Goal: Navigation & Orientation: Find specific page/section

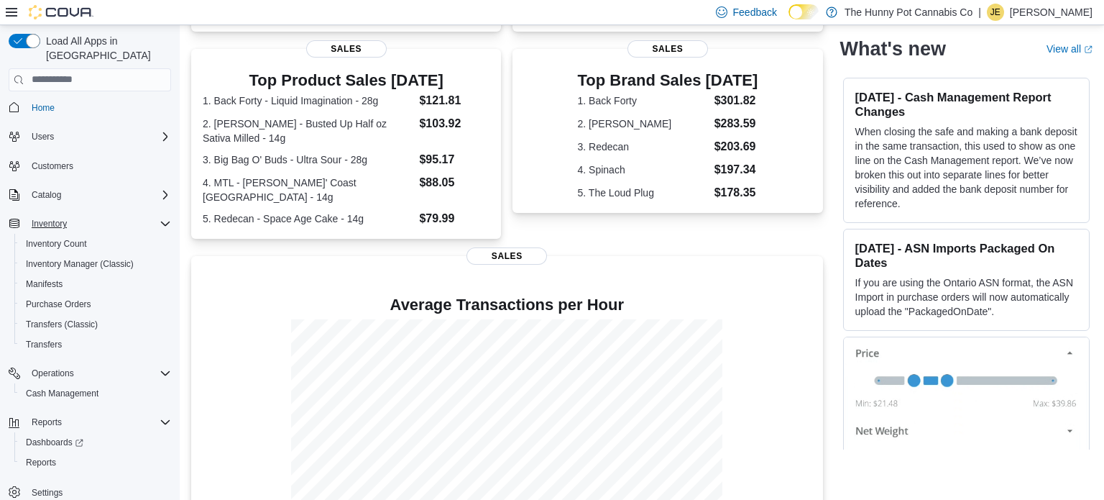
scroll to position [321, 0]
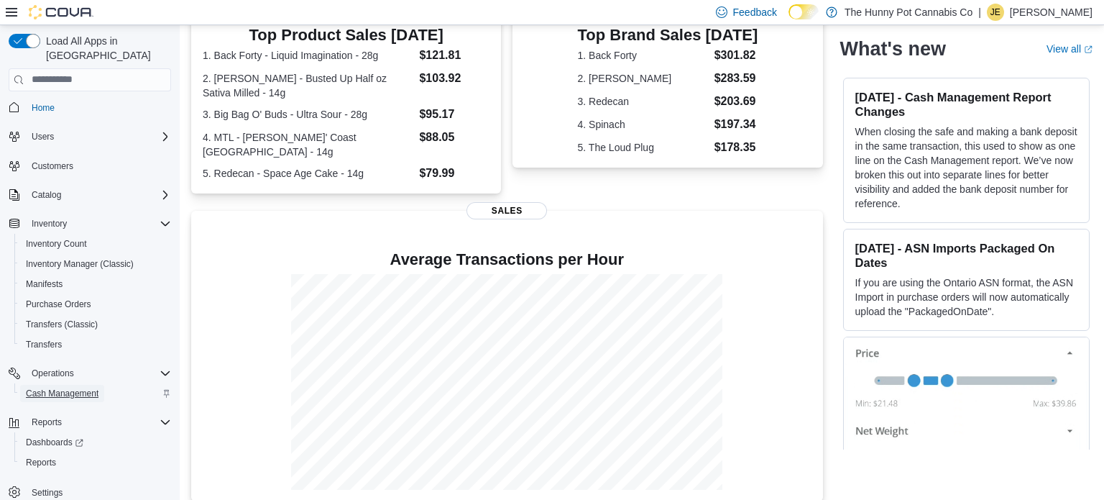
click at [79, 387] on span "Cash Management" at bounding box center [62, 392] width 73 height 11
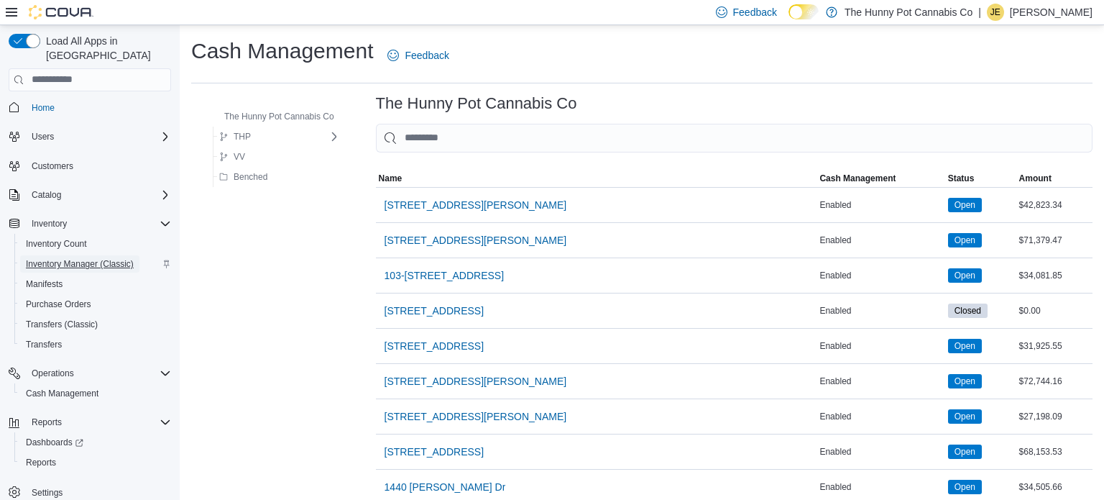
click at [97, 258] on span "Inventory Manager (Classic)" at bounding box center [80, 263] width 108 height 11
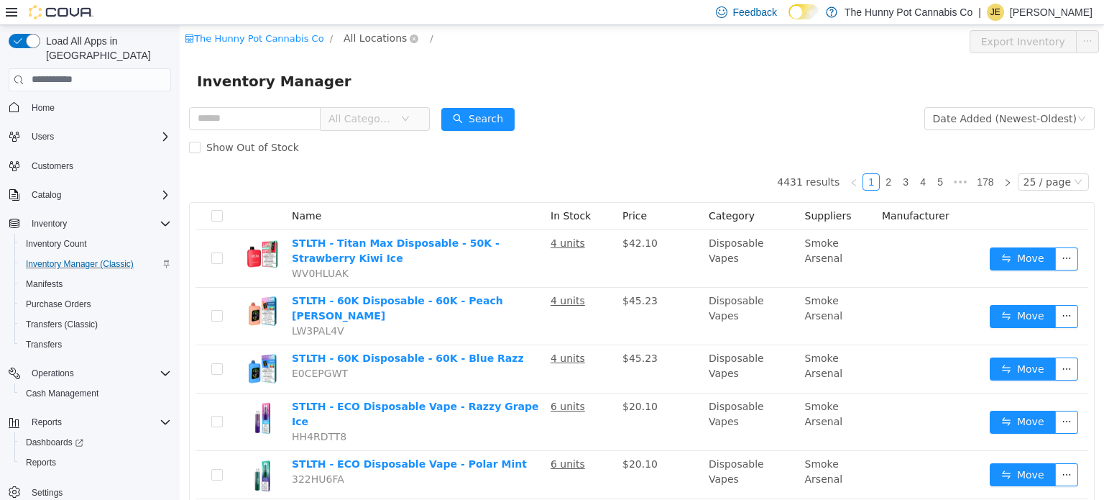
click at [357, 41] on span "All Locations" at bounding box center [375, 37] width 63 height 16
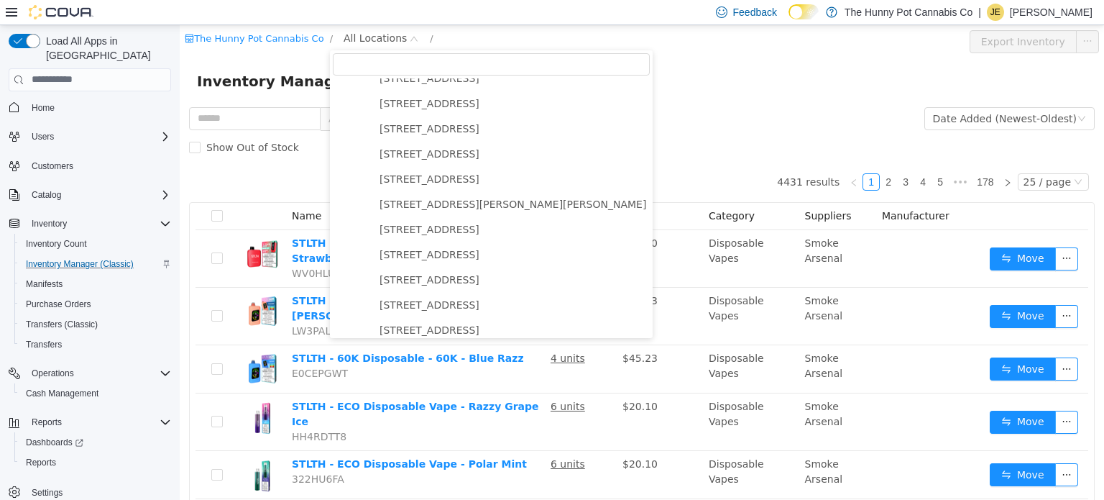
scroll to position [450, 0]
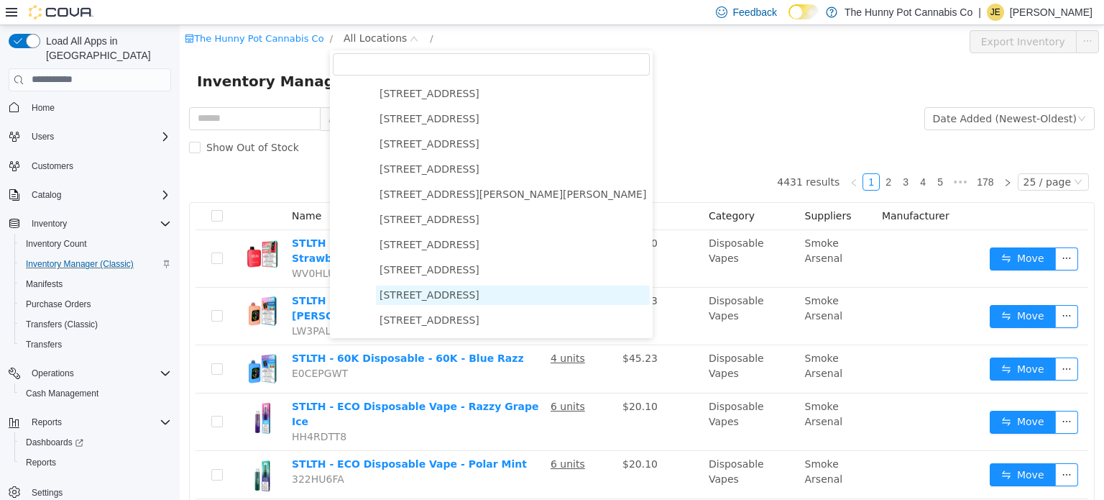
click at [402, 288] on span "[STREET_ADDRESS]" at bounding box center [429, 293] width 100 height 11
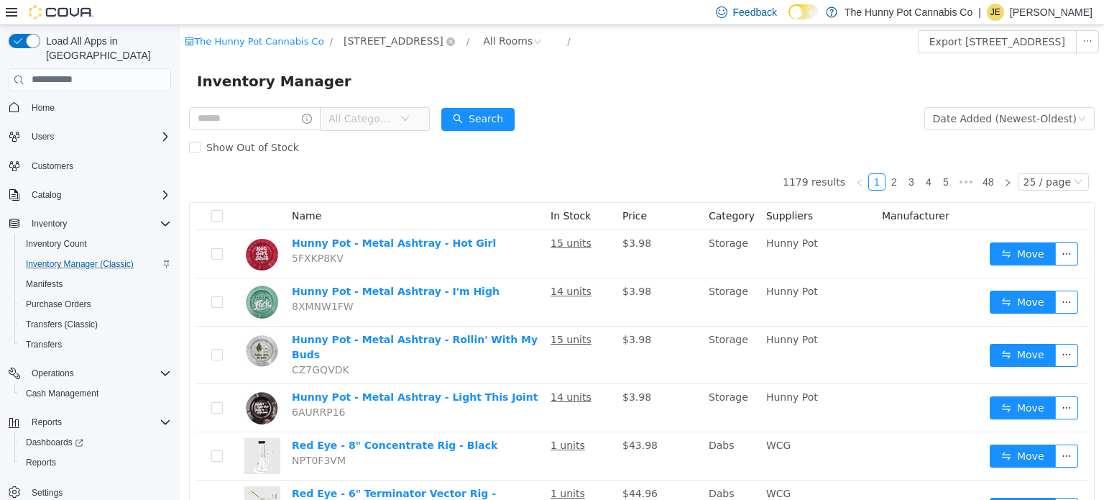
click at [401, 40] on span "[STREET_ADDRESS]" at bounding box center [394, 40] width 100 height 16
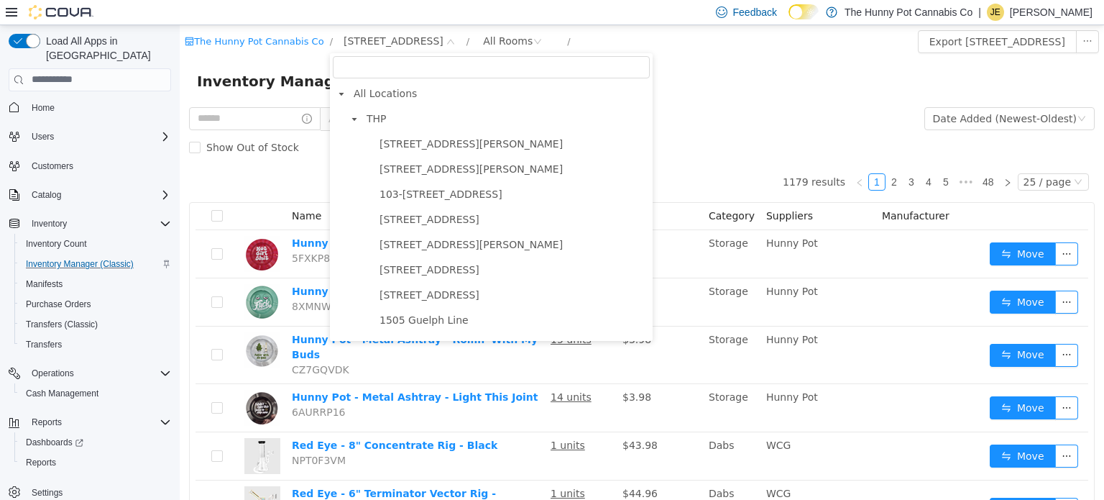
click at [673, 129] on form "All Categories Date Added (Newest-Oldest) Search Show Out of Stock" at bounding box center [642, 131] width 906 height 57
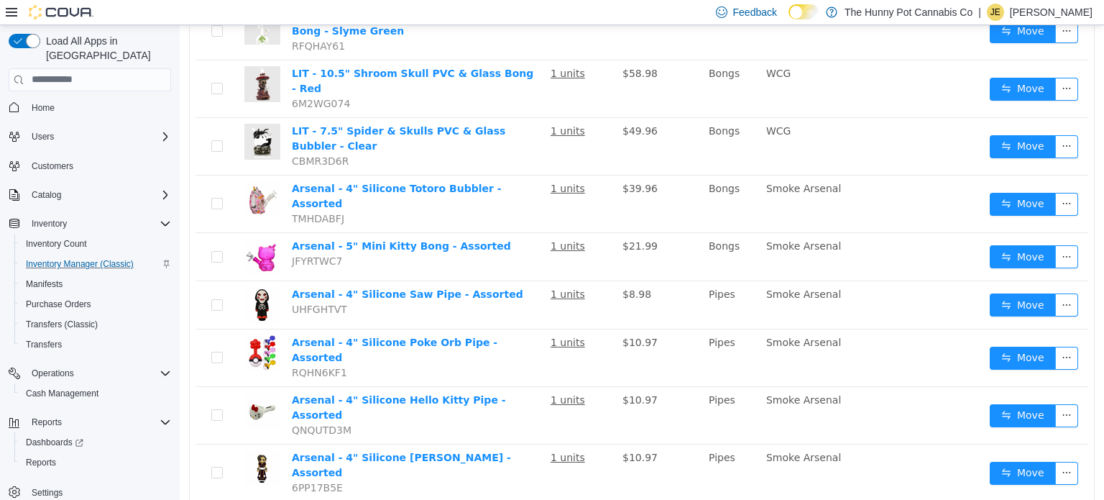
scroll to position [1026, 0]
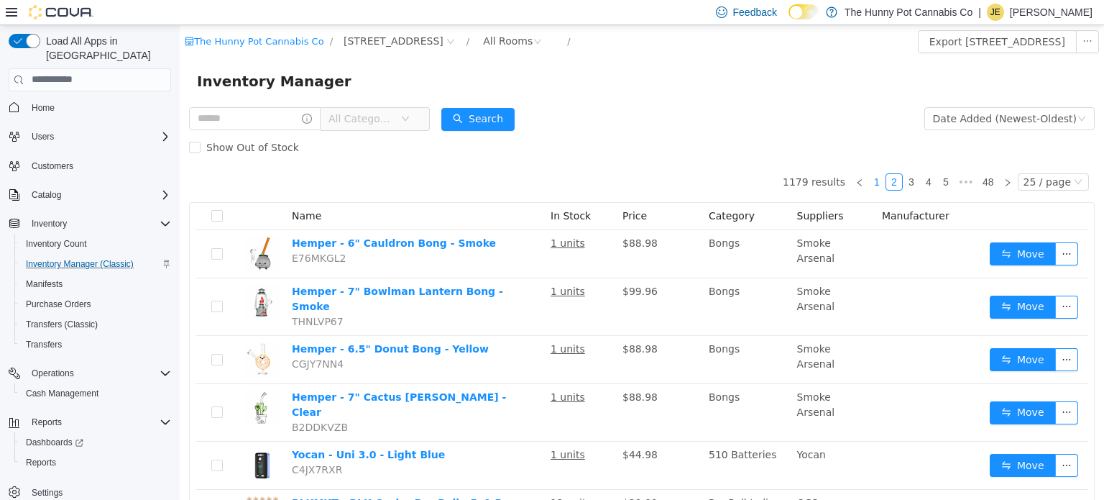
click at [885, 182] on link "1" at bounding box center [877, 181] width 16 height 16
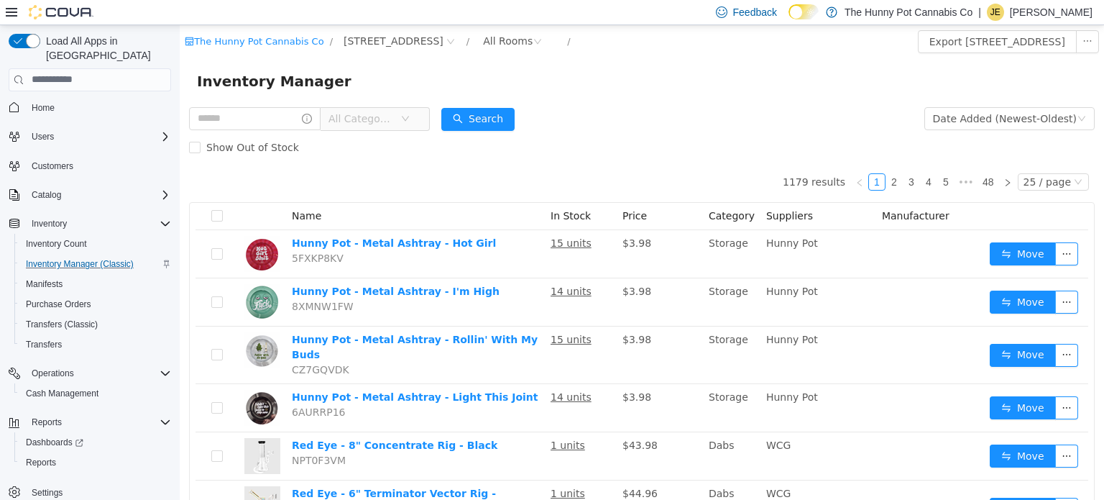
click at [737, 112] on form "All Categories Date Added (Newest-Oldest) Search Show Out of Stock" at bounding box center [642, 131] width 906 height 57
